Goal: Communication & Community: Ask a question

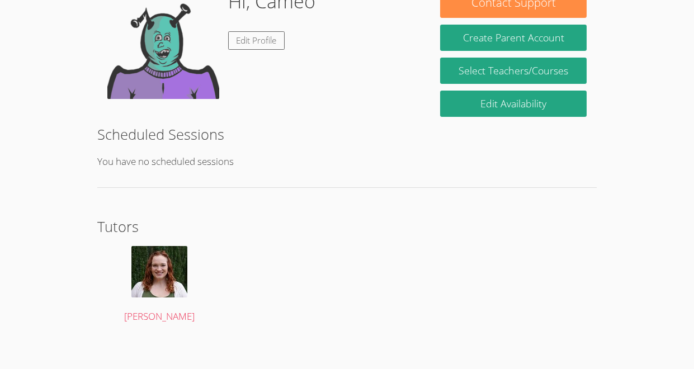
scroll to position [201, 0]
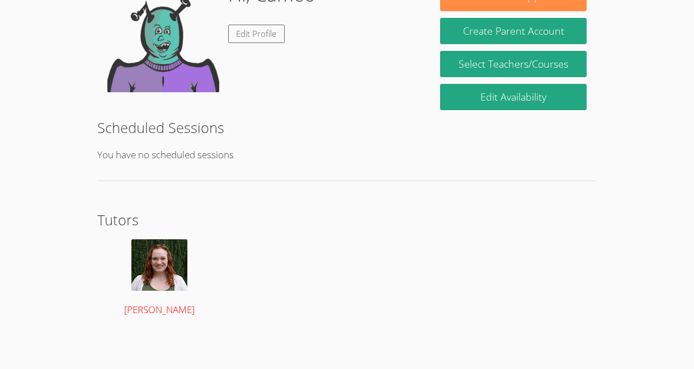
click at [133, 312] on span "[PERSON_NAME]" at bounding box center [159, 309] width 70 height 13
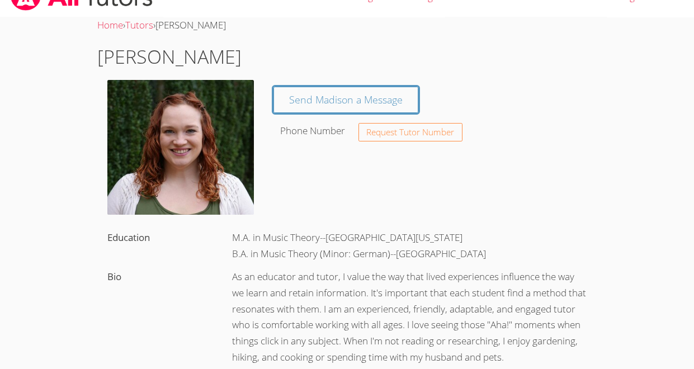
scroll to position [25, 0]
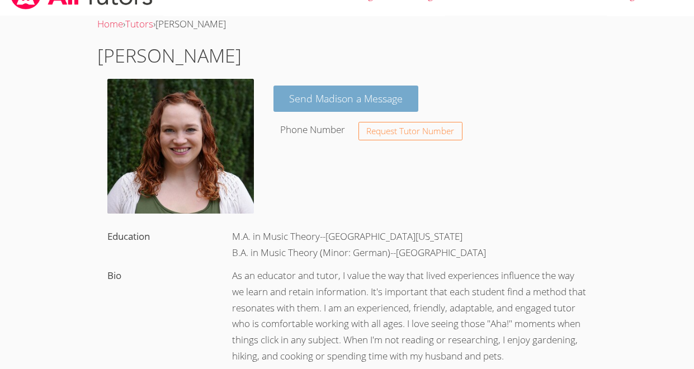
click at [315, 96] on link "Send Madison a Message" at bounding box center [346, 99] width 145 height 26
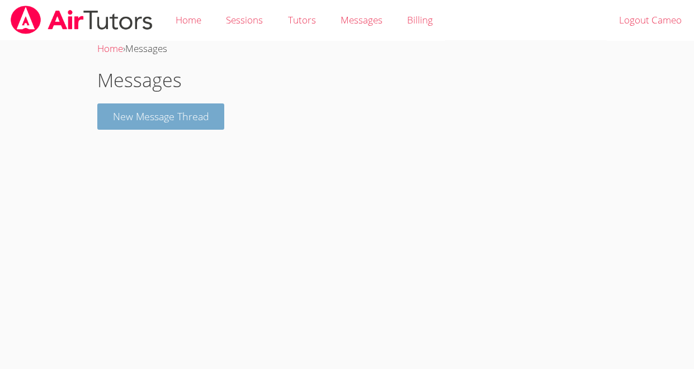
click at [138, 117] on button "New Message Thread" at bounding box center [161, 116] width 128 height 26
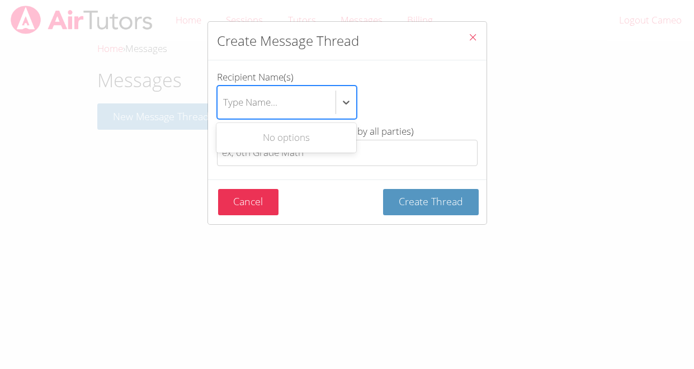
type input "k"
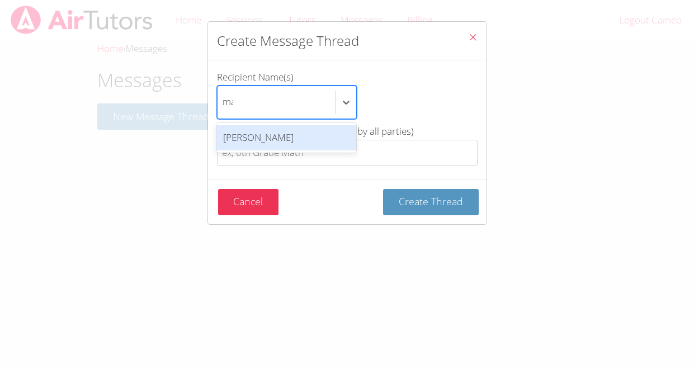
type input "mad"
click at [278, 141] on div "[PERSON_NAME]" at bounding box center [286, 137] width 140 height 25
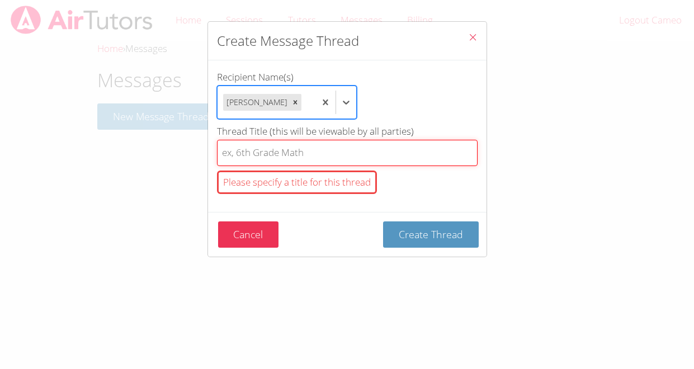
click at [299, 166] on input "Thread Title (this will be viewable by all parties) Please specify a title for …" at bounding box center [347, 153] width 261 height 26
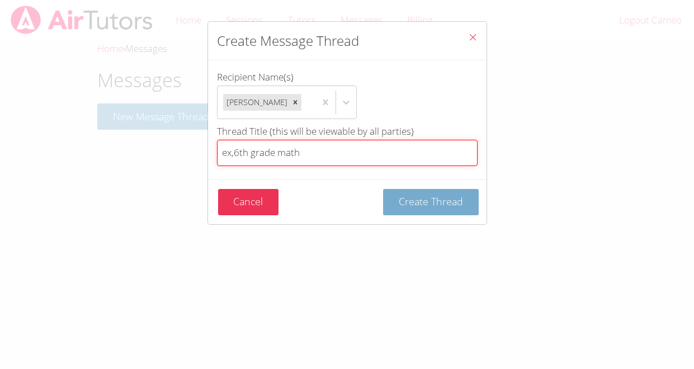
type input "ex,6th grade math"
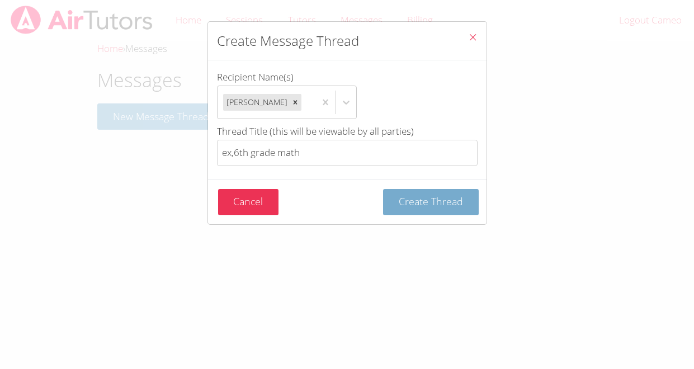
click at [418, 208] on span "Create Thread" at bounding box center [431, 201] width 64 height 13
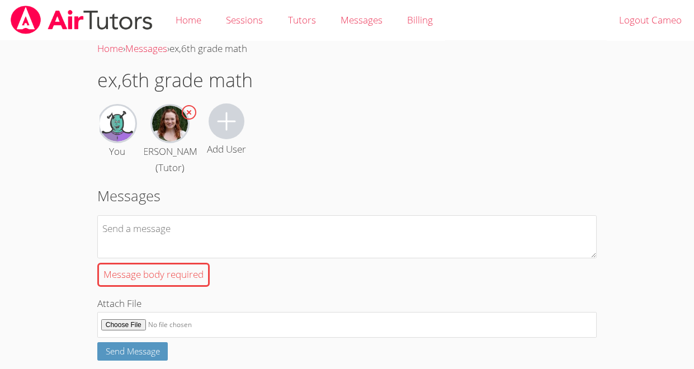
click at [124, 133] on img at bounding box center [118, 124] width 36 height 36
click at [199, 23] on link "Home" at bounding box center [188, 20] width 50 height 41
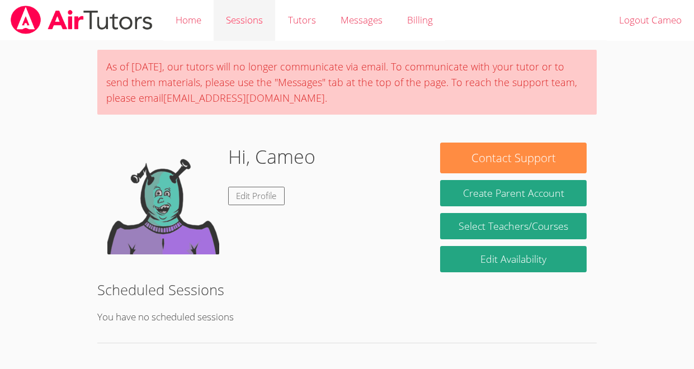
click at [236, 22] on link "Sessions" at bounding box center [245, 20] width 62 height 41
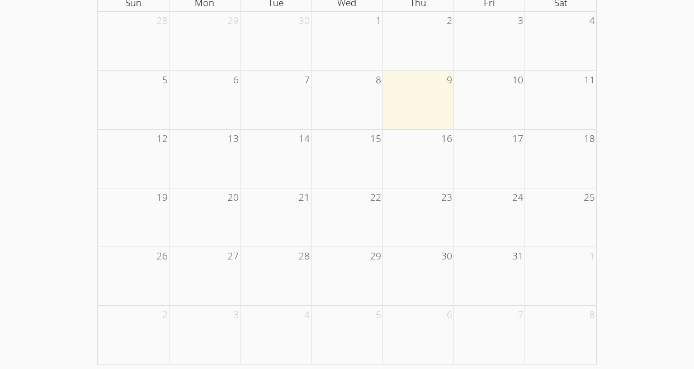
scroll to position [225, 0]
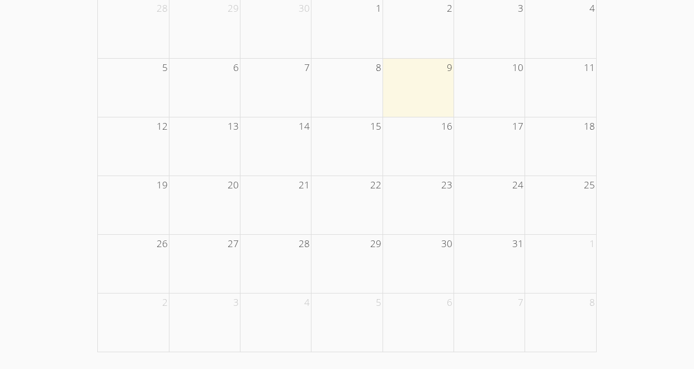
click at [421, 73] on td "9" at bounding box center [418, 67] width 71 height 18
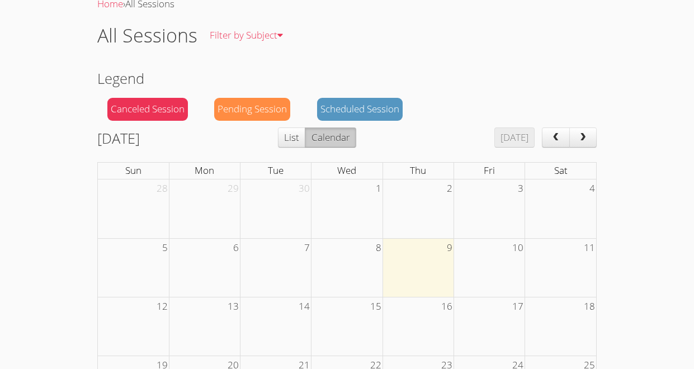
scroll to position [49, 0]
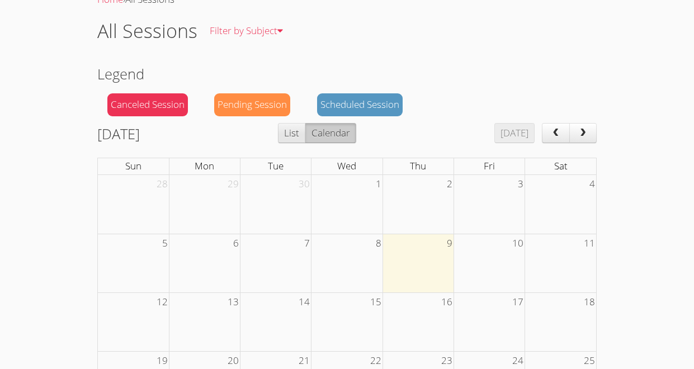
click at [305, 131] on button "List" at bounding box center [291, 133] width 27 height 20
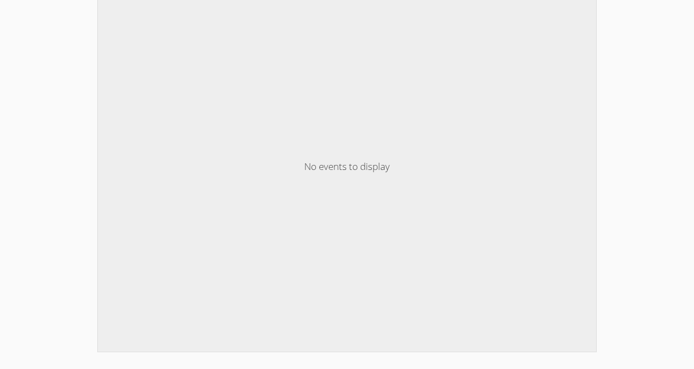
scroll to position [0, 0]
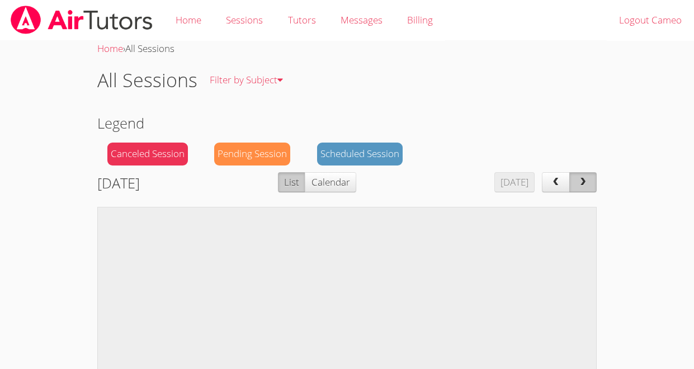
click at [579, 183] on span "next" at bounding box center [582, 183] width 11 height 10
click at [578, 183] on span "next" at bounding box center [582, 183] width 11 height 10
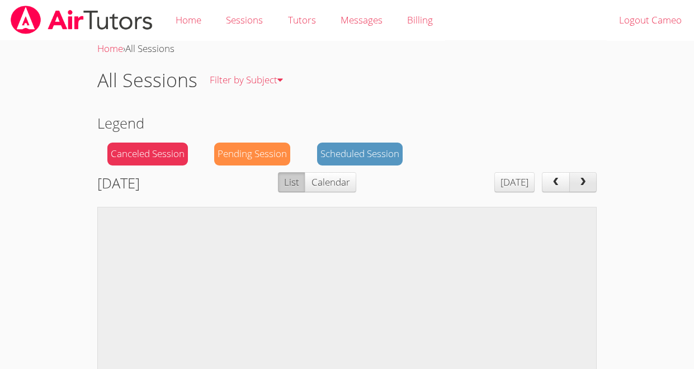
click at [578, 183] on span "next" at bounding box center [582, 183] width 11 height 10
click at [229, 165] on div "Pending Session" at bounding box center [252, 154] width 76 height 23
click at [443, 19] on link "Billing" at bounding box center [420, 20] width 50 height 41
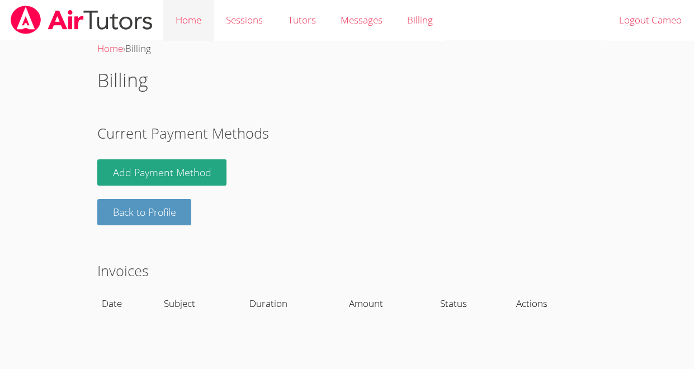
click at [179, 8] on link "Home" at bounding box center [188, 20] width 50 height 41
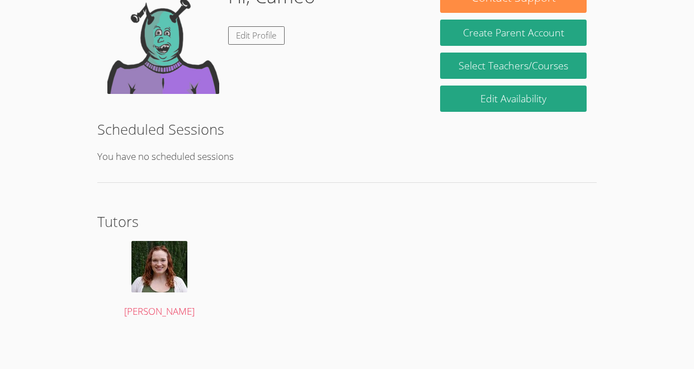
scroll to position [162, 0]
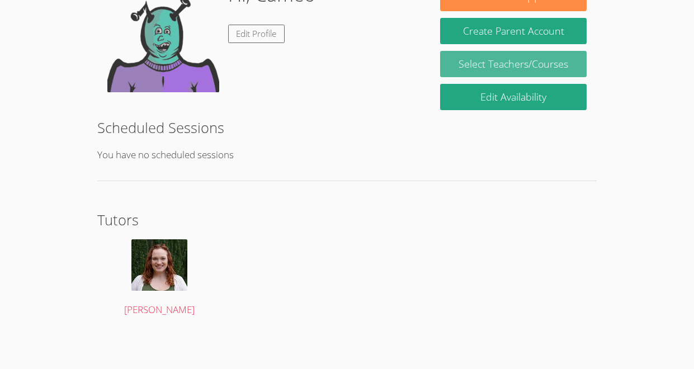
click at [563, 63] on link "Select Teachers/Courses" at bounding box center [513, 64] width 147 height 26
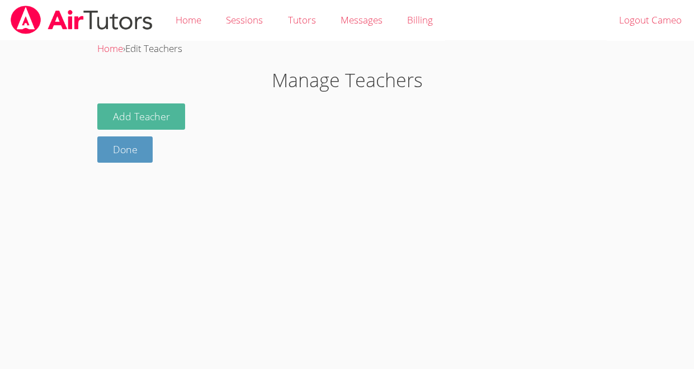
click at [134, 111] on button "Add Teacher" at bounding box center [141, 116] width 88 height 26
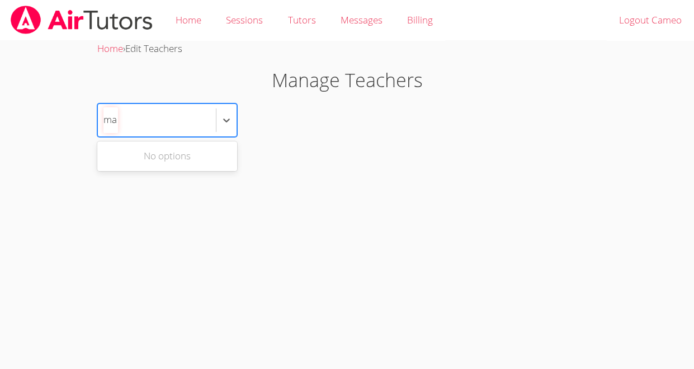
type input "m"
type input "ar\"
